Goal: Transaction & Acquisition: Purchase product/service

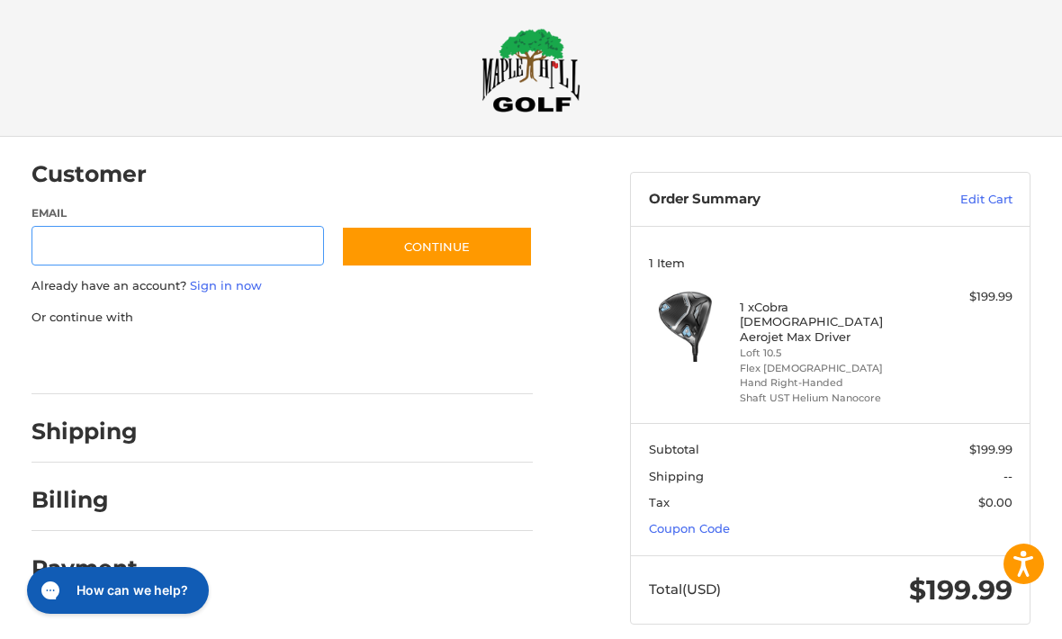
scroll to position [9, 0]
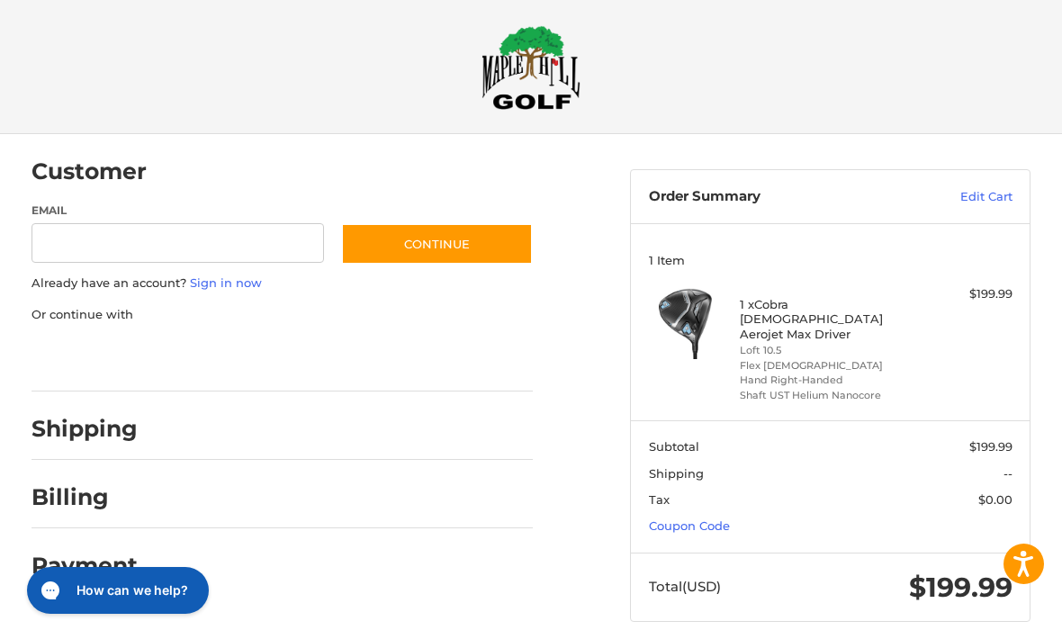
click at [679, 519] on link "Coupon Code" at bounding box center [689, 526] width 81 height 14
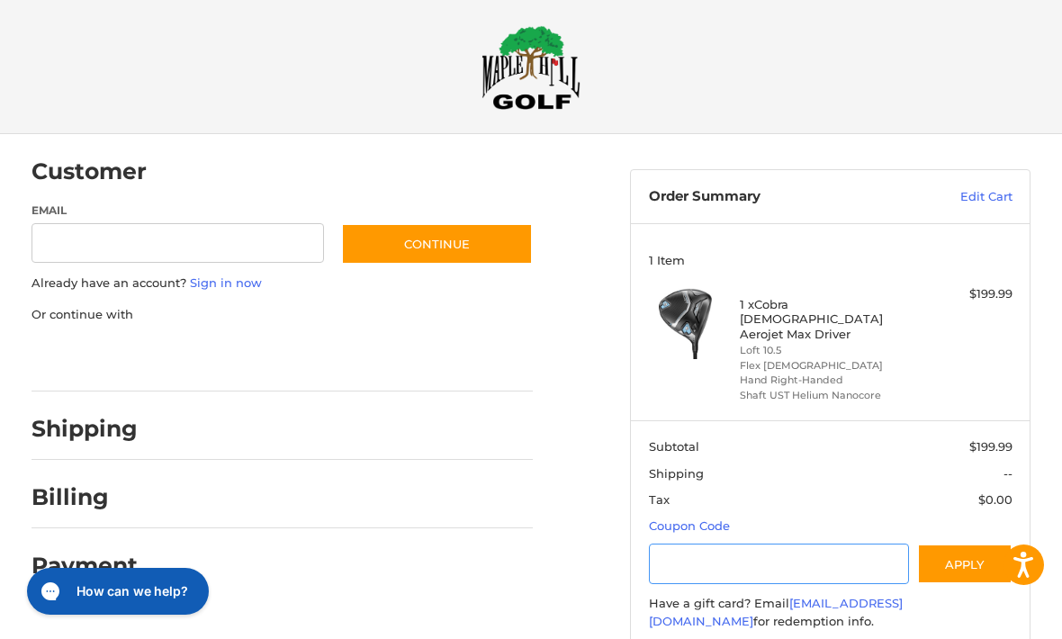
click at [672, 544] on input "Gift Certificate or Coupon Code" at bounding box center [779, 563] width 260 height 40
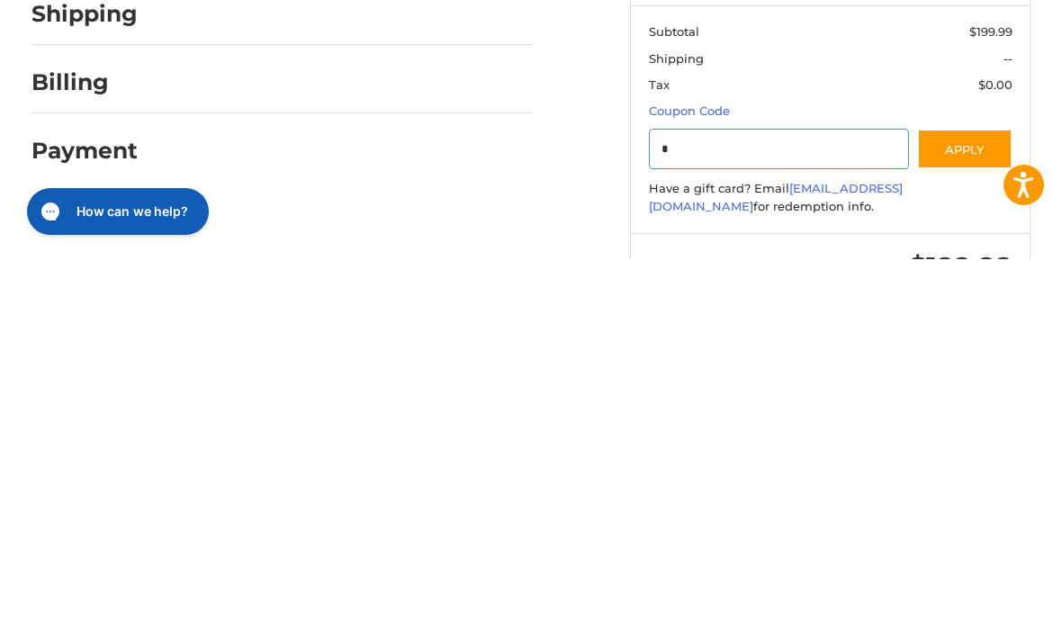
type input "**"
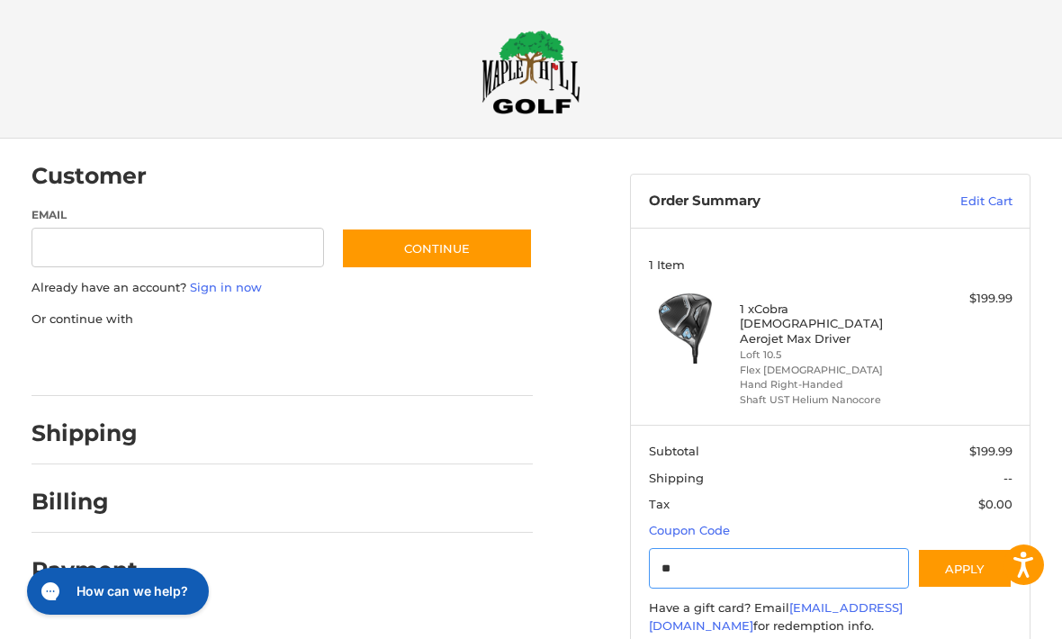
scroll to position [0, 0]
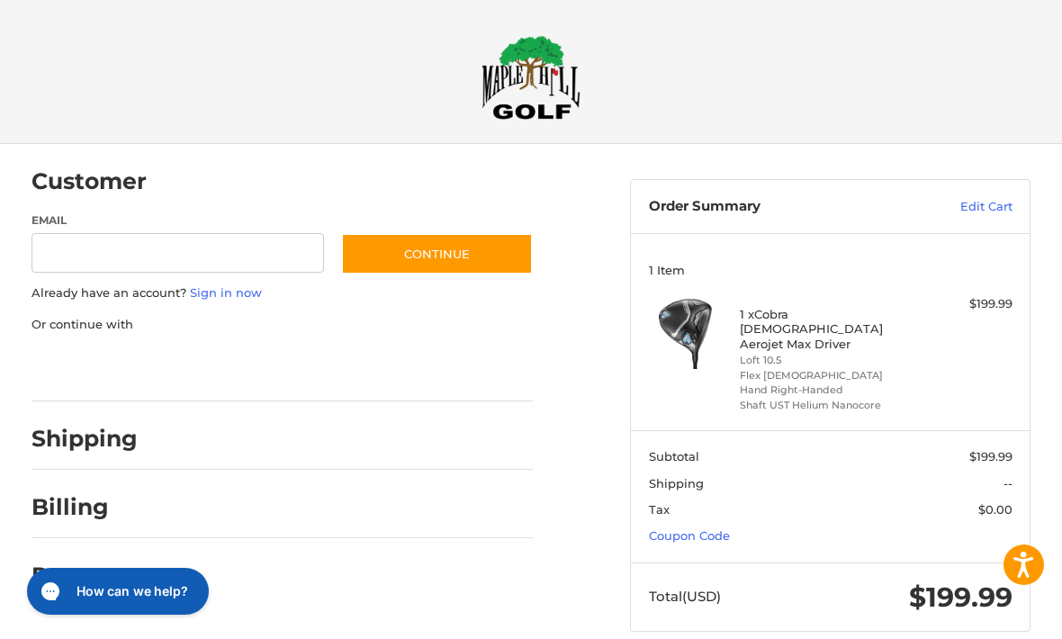
click at [688, 528] on link "Coupon Code" at bounding box center [689, 535] width 81 height 14
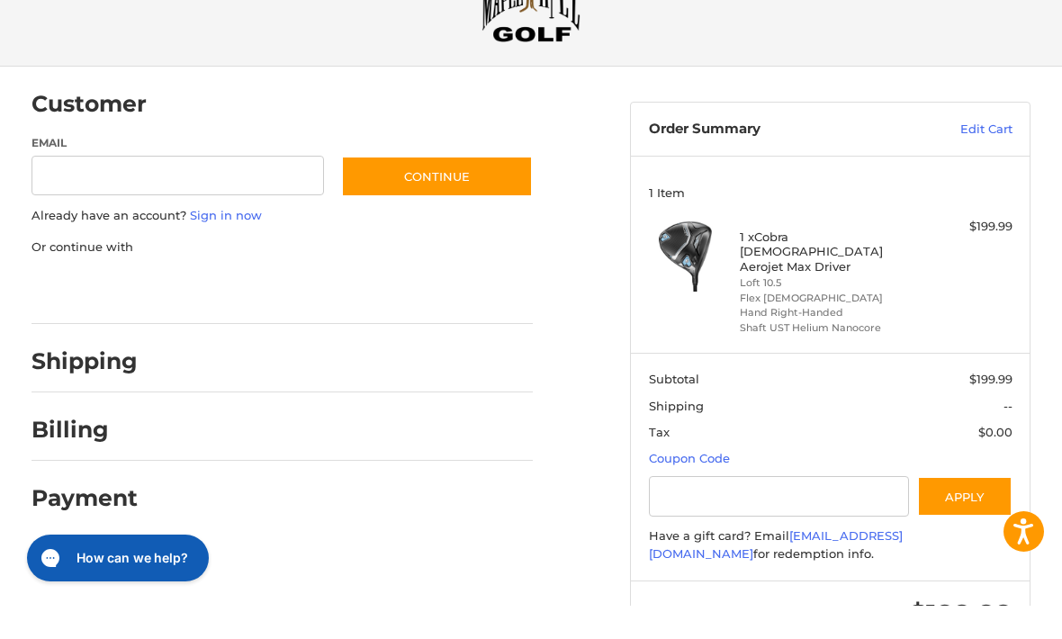
scroll to position [43, 0]
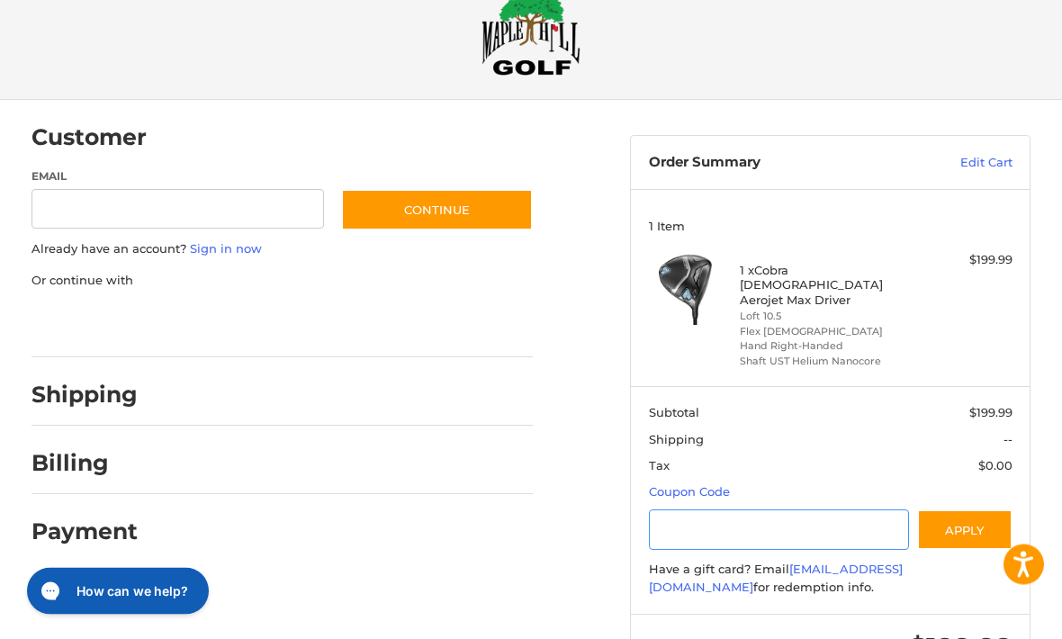
click at [691, 516] on input "Gift Certificate or Coupon Code" at bounding box center [779, 530] width 260 height 40
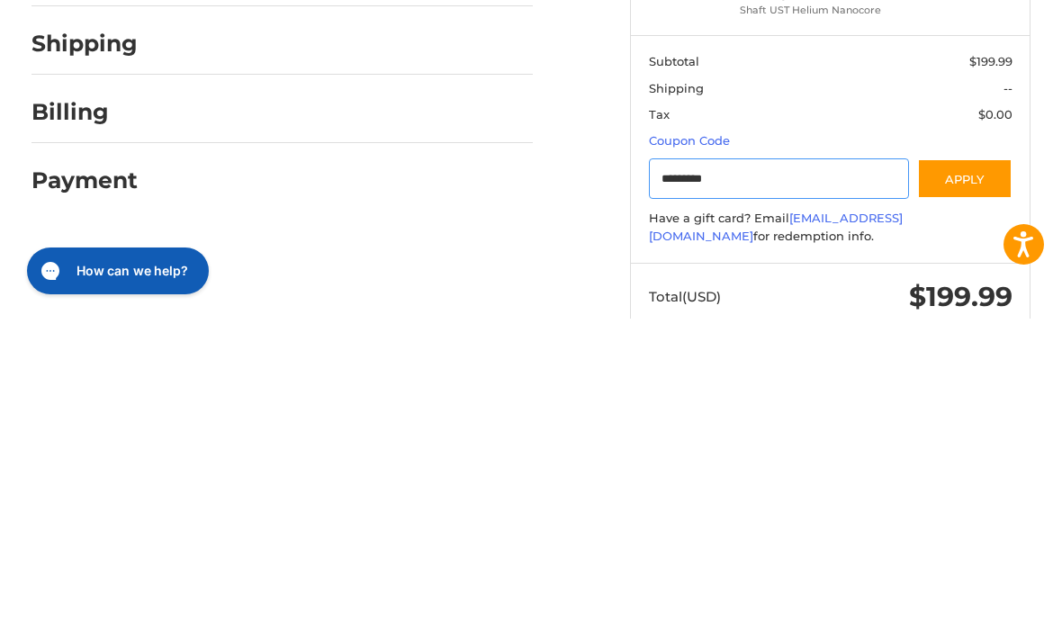
type input "*********"
click at [943, 479] on button "Apply" at bounding box center [964, 499] width 95 height 40
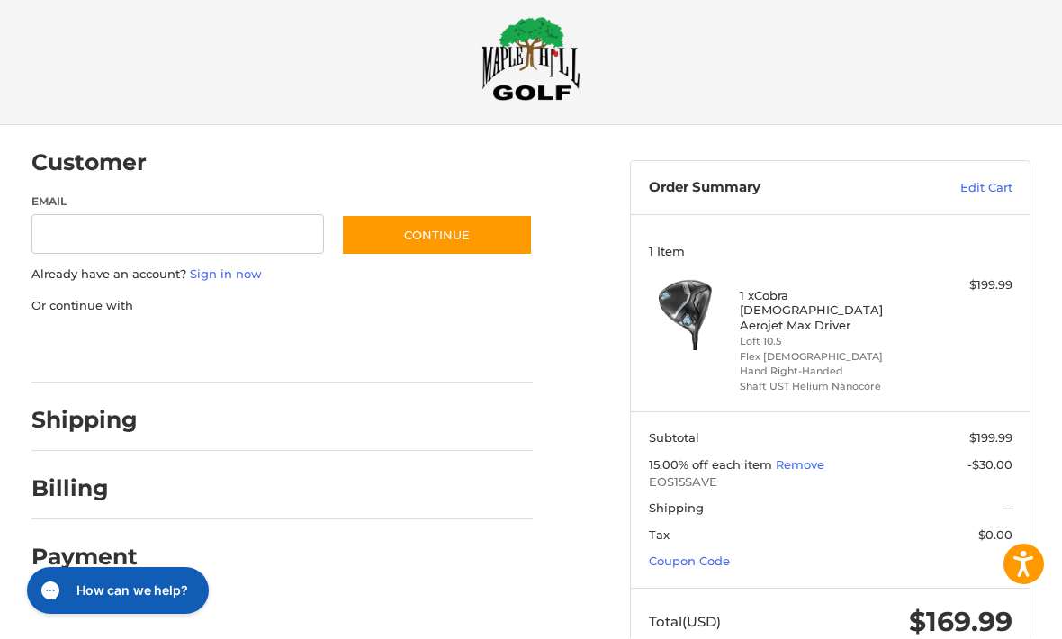
scroll to position [51, 0]
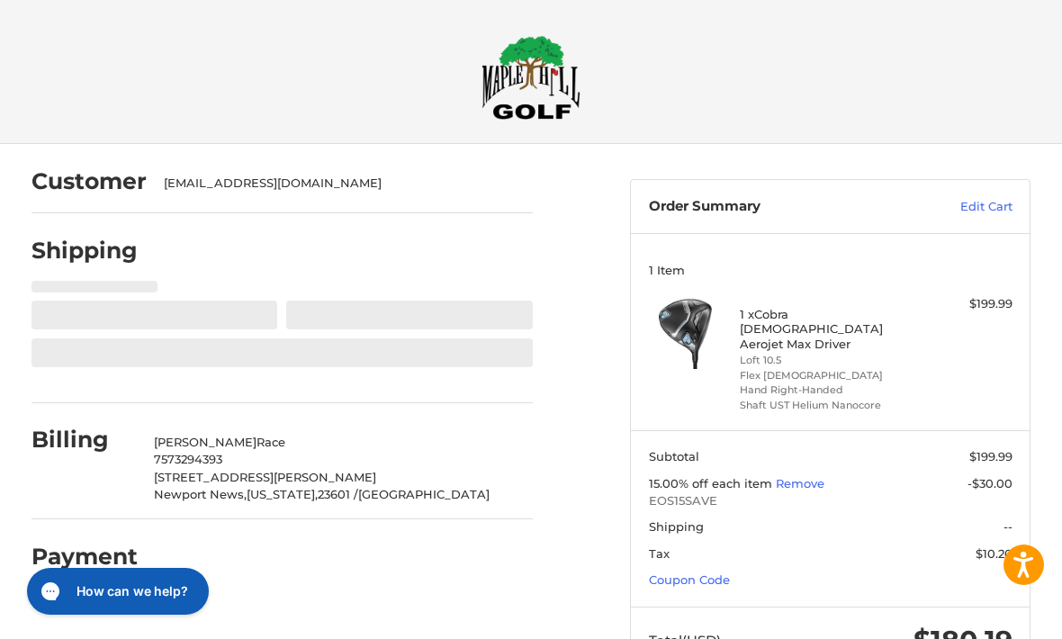
select select "**"
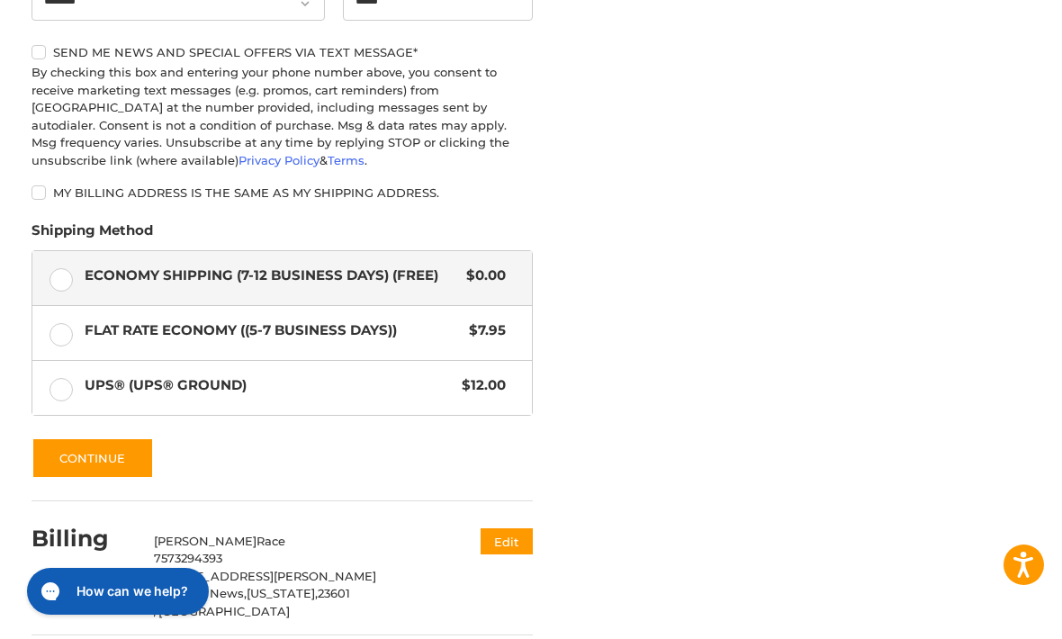
scroll to position [842, 0]
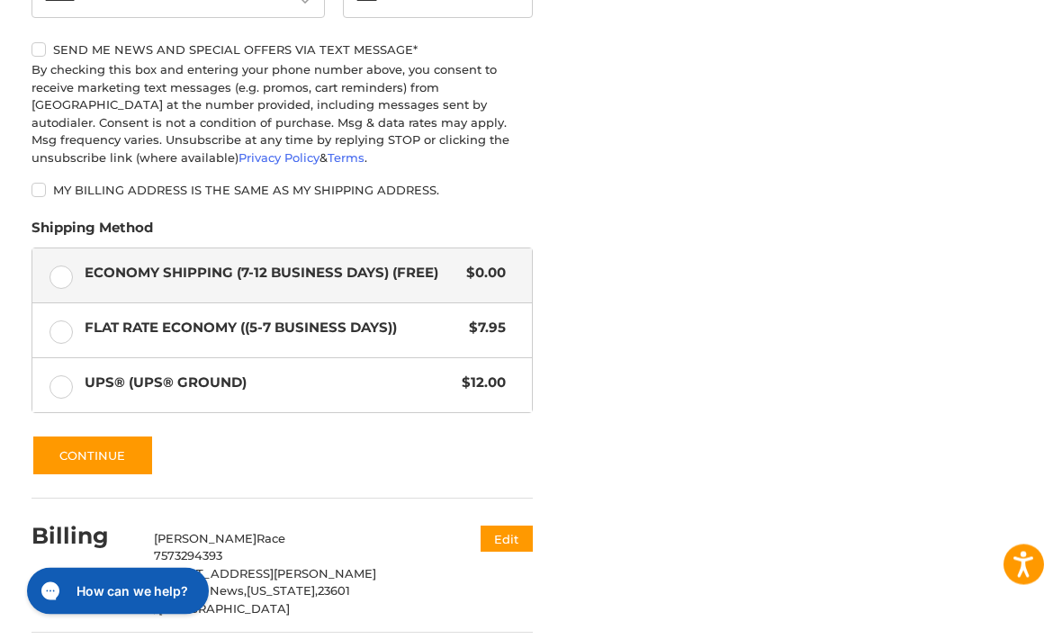
click at [120, 453] on button "Continue" at bounding box center [92, 455] width 122 height 41
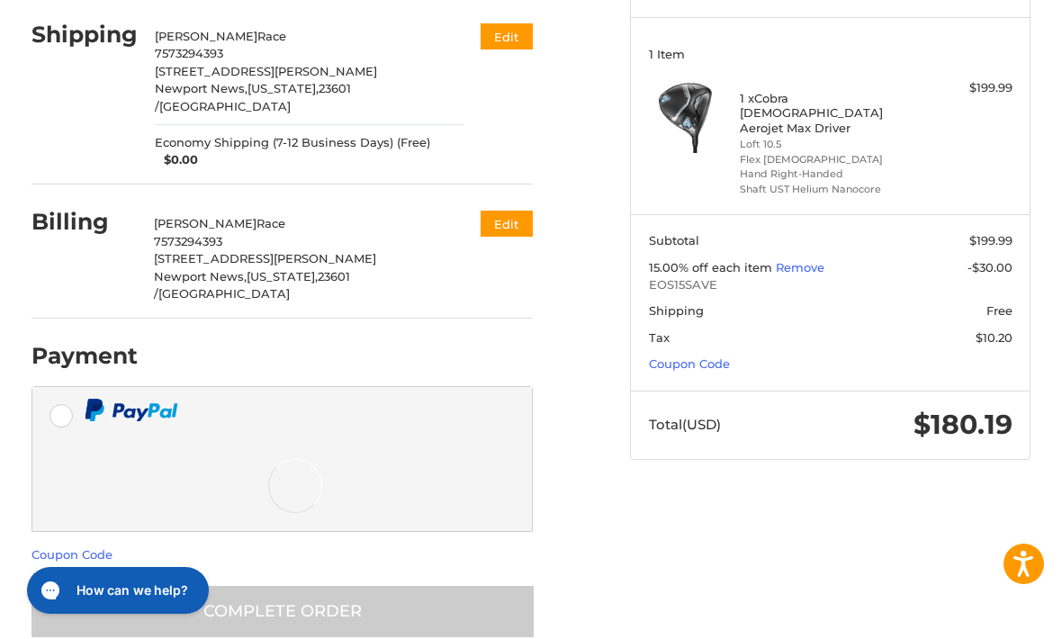
scroll to position [125, 0]
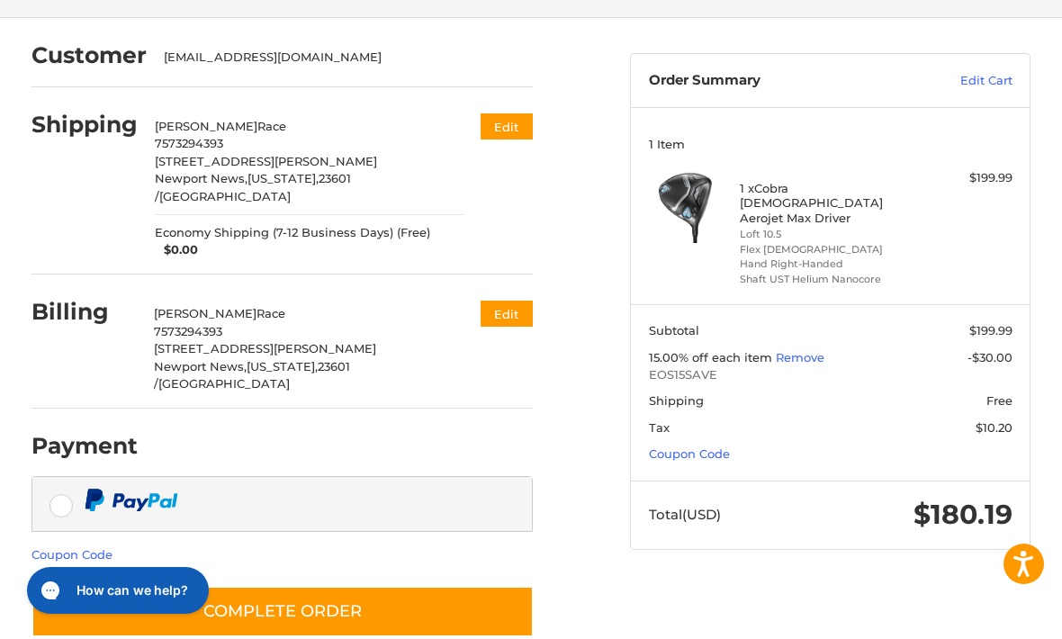
click at [463, 587] on button "Complete order" at bounding box center [282, 612] width 502 height 51
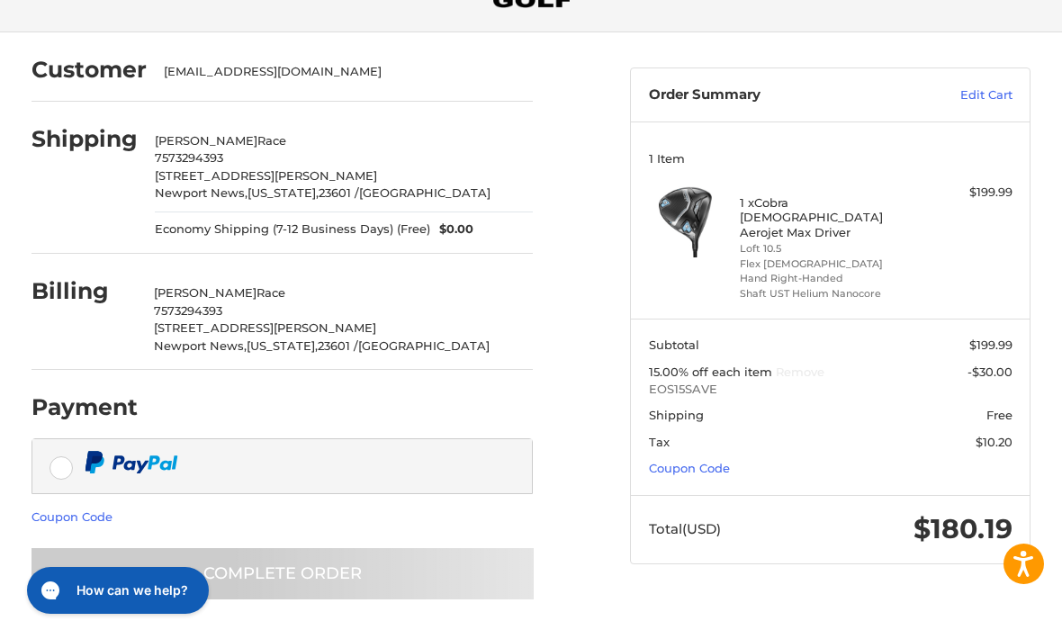
scroll to position [109, 0]
